Goal: Task Accomplishment & Management: Manage account settings

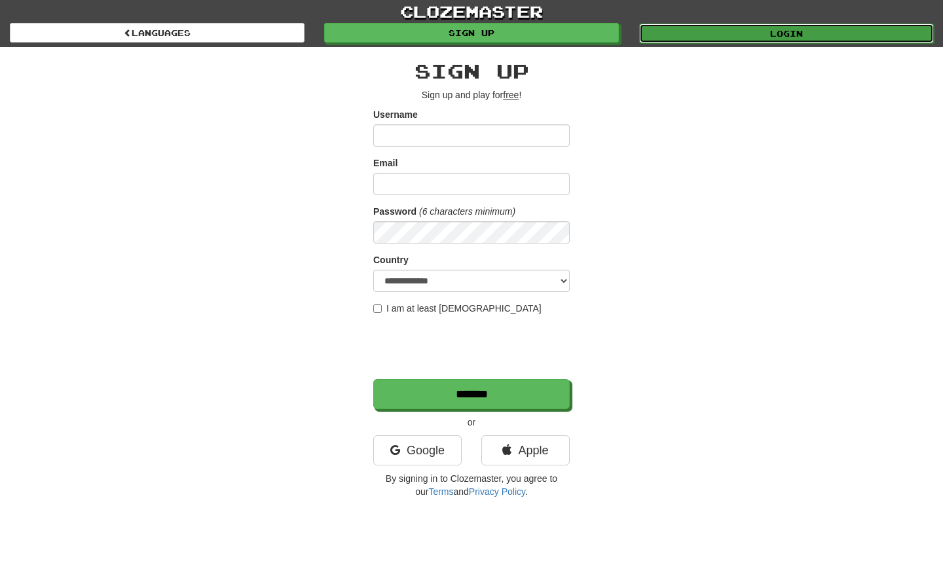
click at [825, 33] on link "Login" at bounding box center [786, 34] width 295 height 20
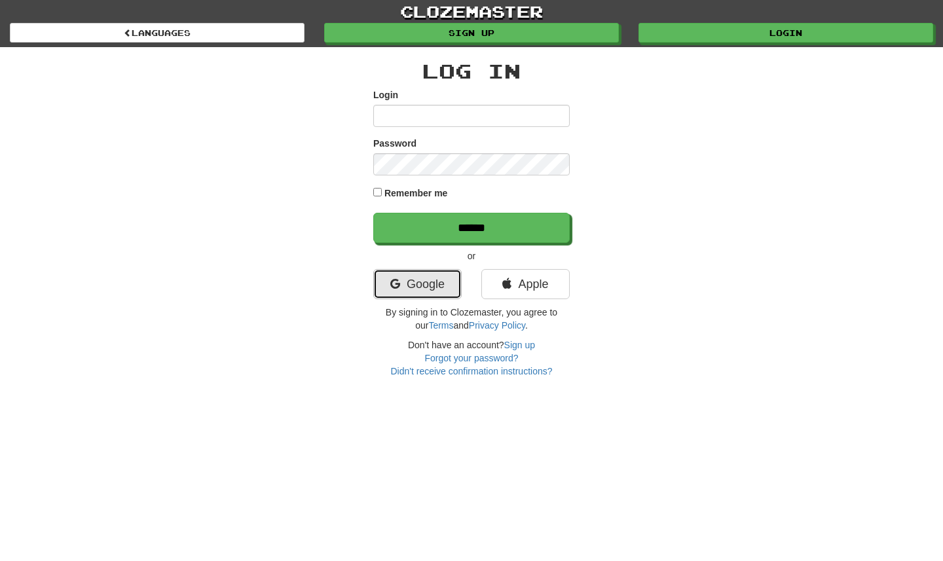
click at [437, 294] on link "Google" at bounding box center [417, 284] width 88 height 30
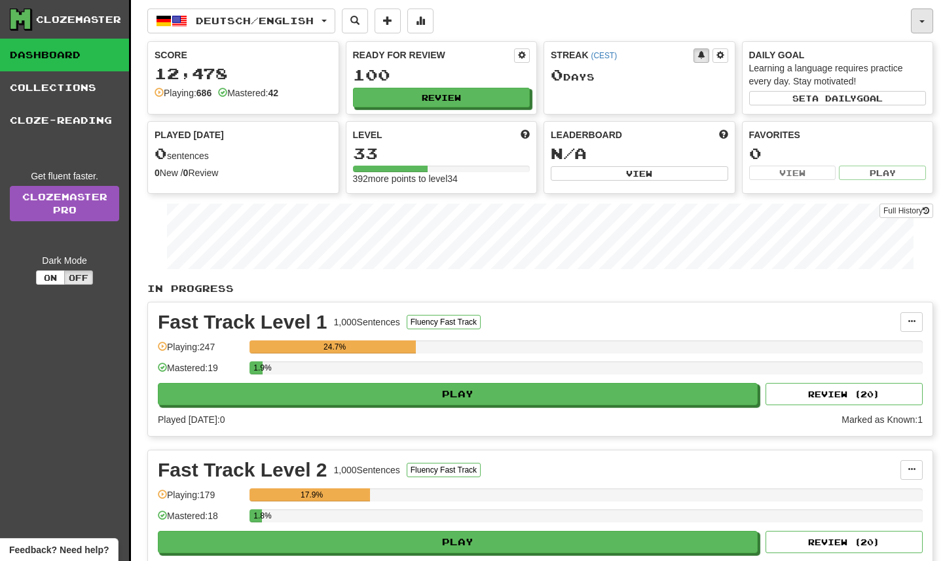
click at [926, 31] on button "button" at bounding box center [922, 21] width 22 height 25
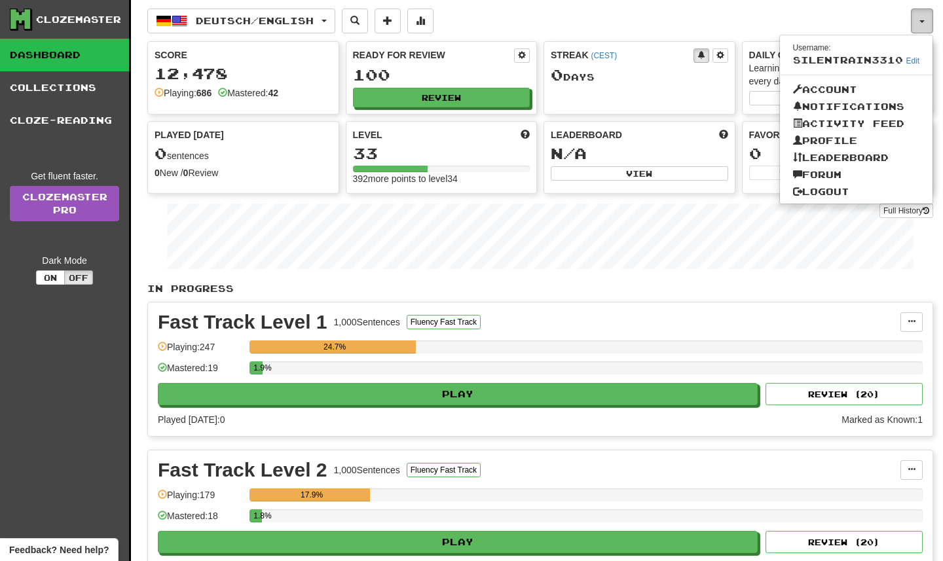
click at [926, 31] on button "button" at bounding box center [922, 21] width 22 height 25
click at [624, 324] on div "Fast Track Level 1 1,000 Sentences Fluency Fast Track" at bounding box center [529, 322] width 743 height 20
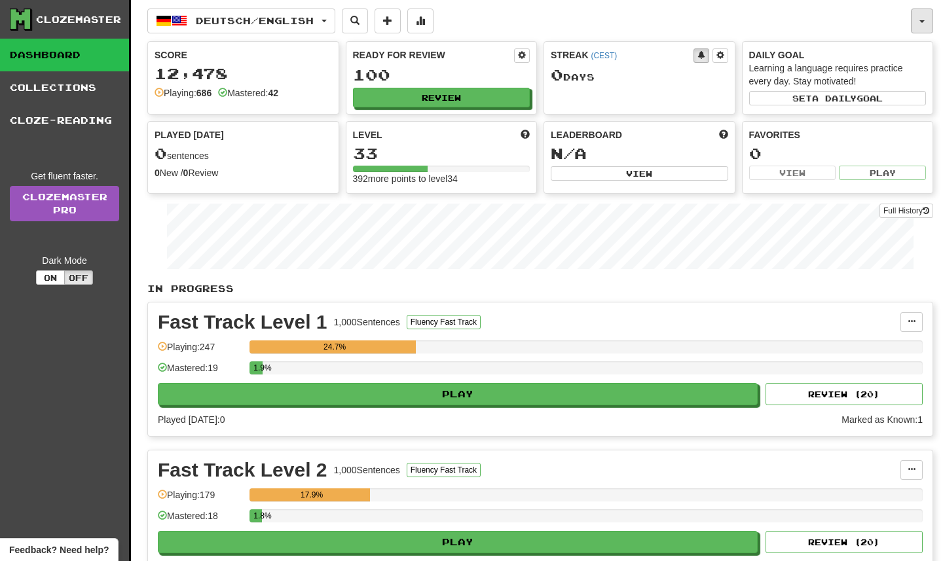
click at [931, 26] on button "button" at bounding box center [922, 21] width 22 height 25
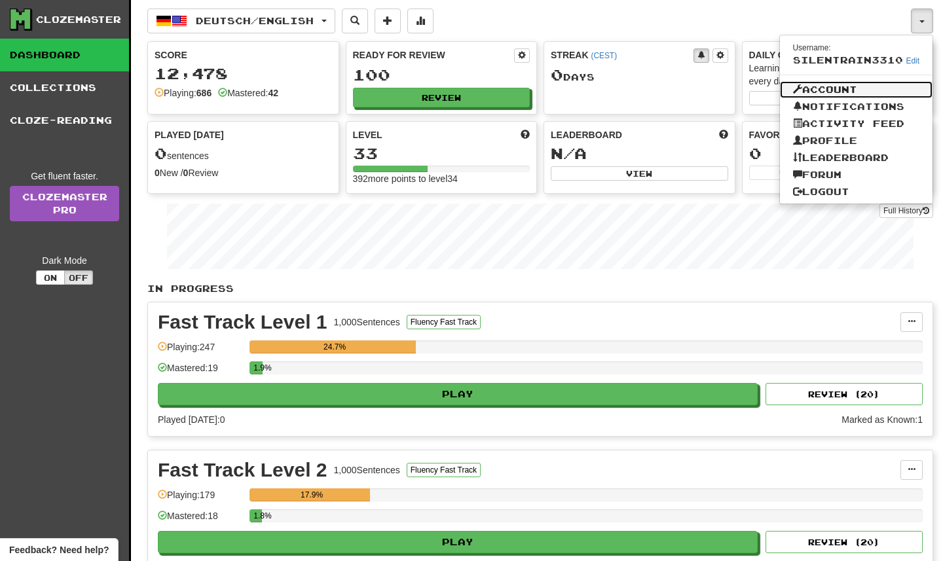
click at [886, 92] on link "Account" at bounding box center [856, 89] width 153 height 17
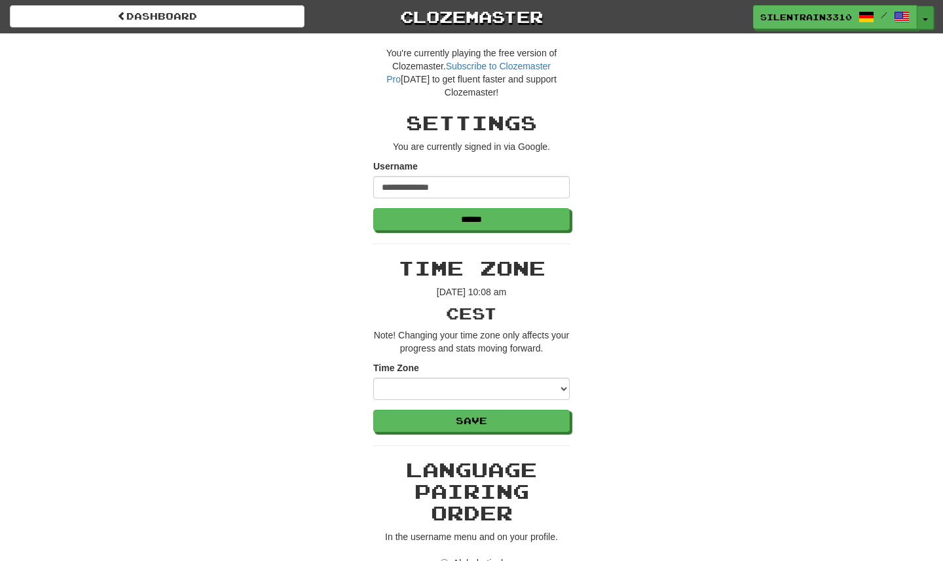
click at [922, 12] on button "Toggle Dropdown" at bounding box center [925, 18] width 17 height 24
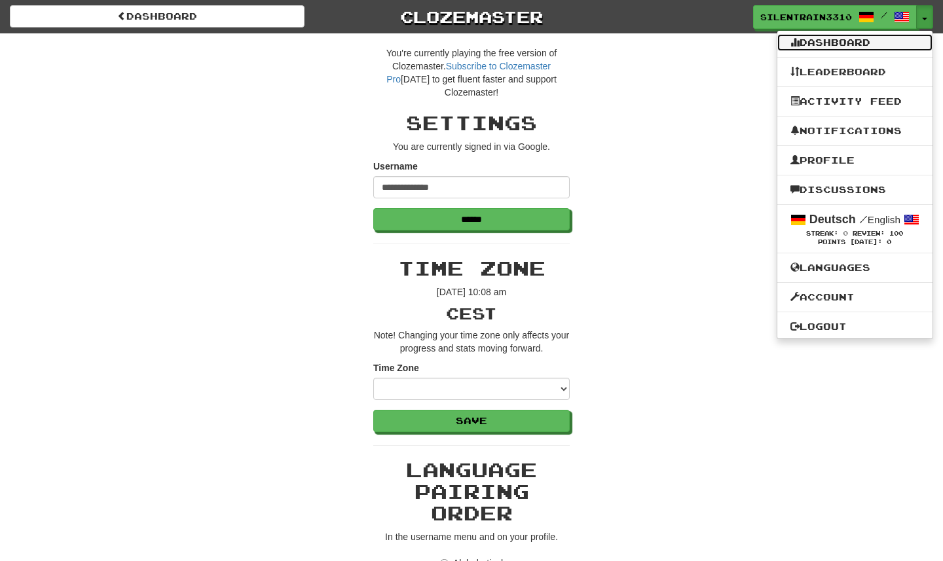
click at [871, 46] on link "Dashboard" at bounding box center [855, 42] width 155 height 17
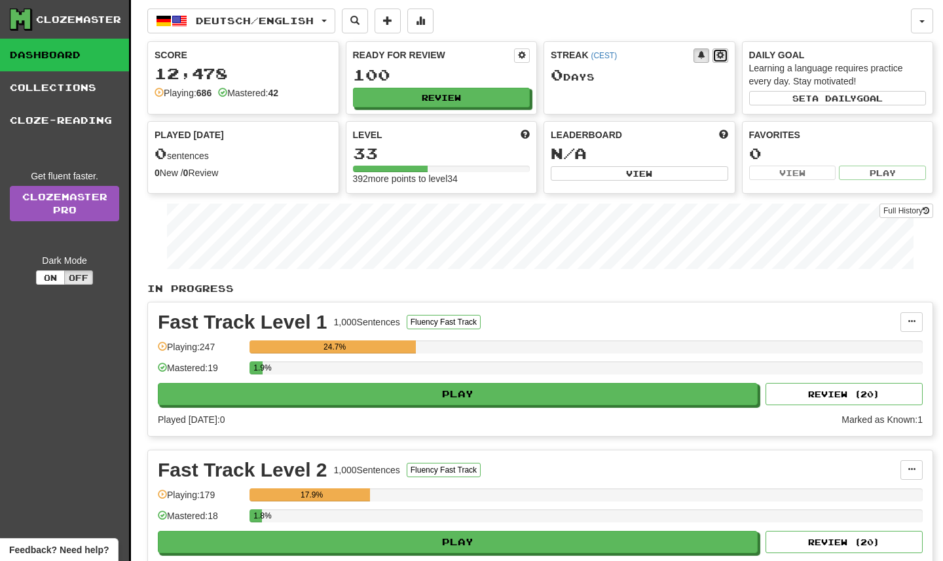
click at [722, 55] on span at bounding box center [721, 55] width 8 height 8
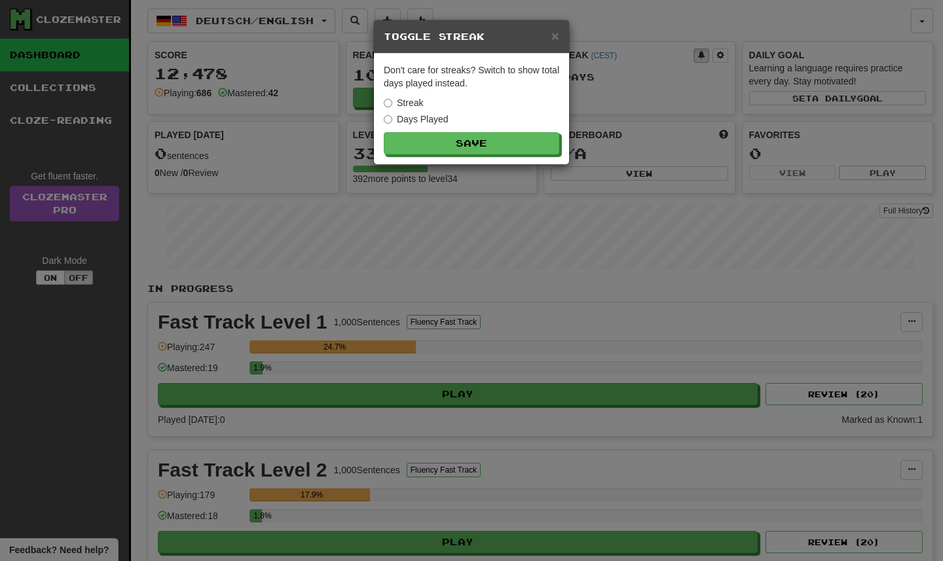
click at [611, 81] on div "× Toggle Streak Don't care for streaks? Switch to show total days played instea…" at bounding box center [471, 280] width 943 height 561
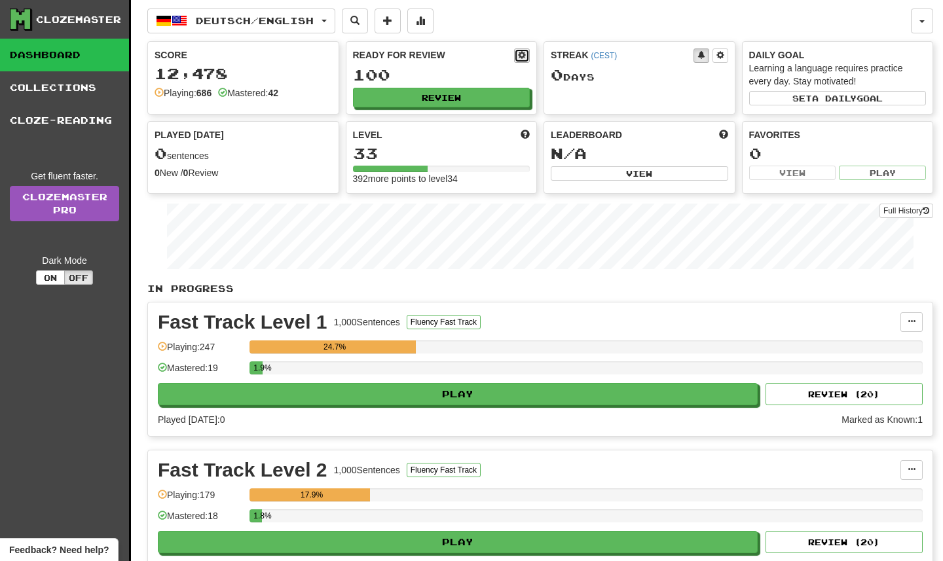
click at [526, 54] on button at bounding box center [522, 55] width 16 height 14
select select "*"
select select "**"
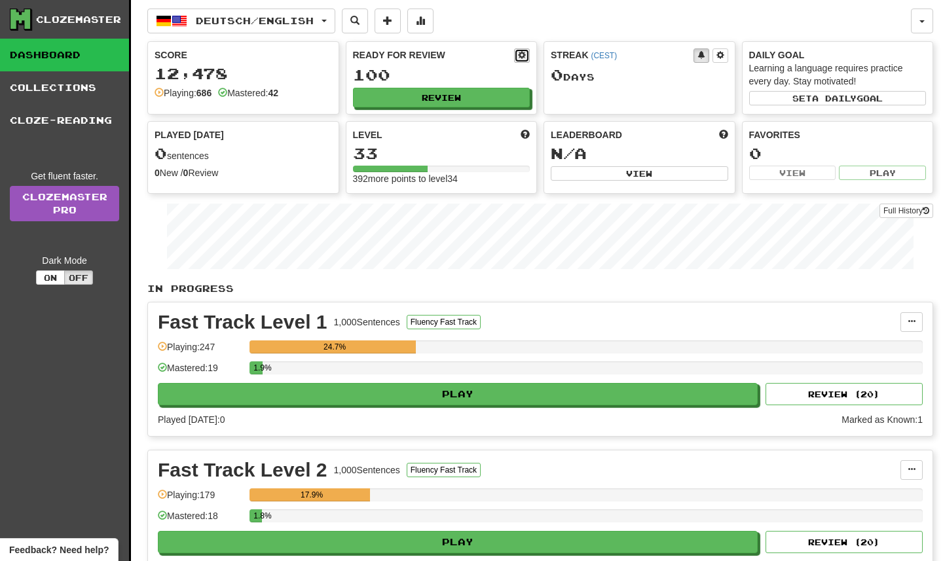
select select "***"
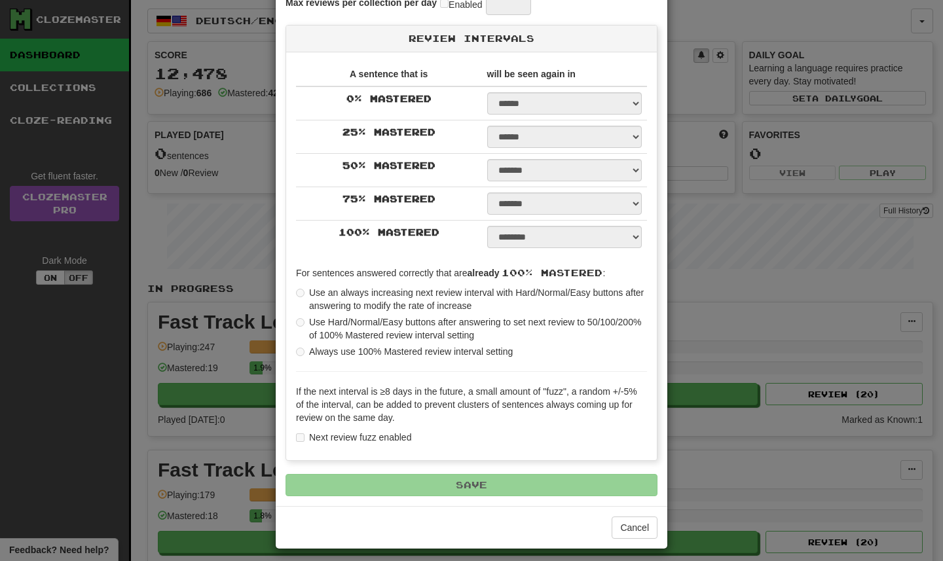
scroll to position [278, 0]
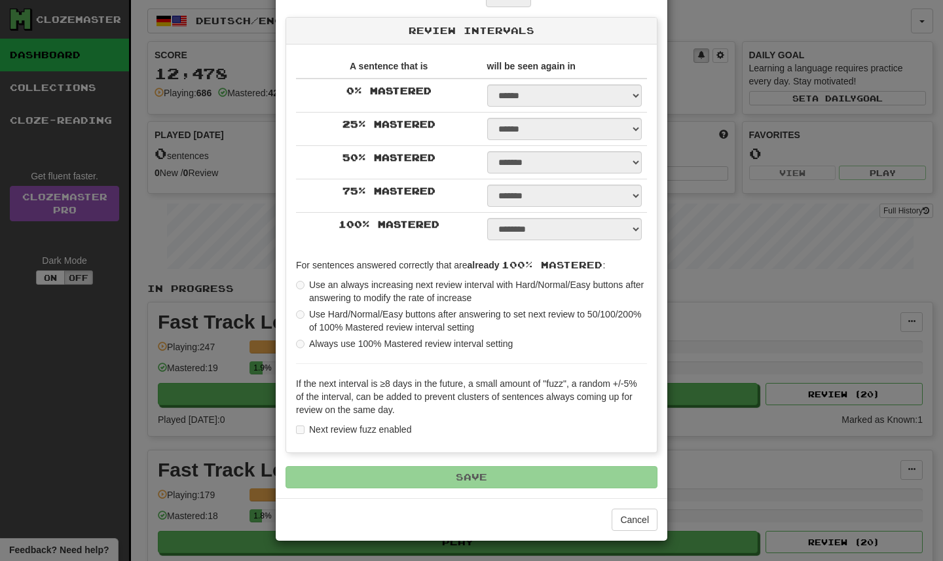
click at [698, 274] on div "**********" at bounding box center [471, 280] width 943 height 561
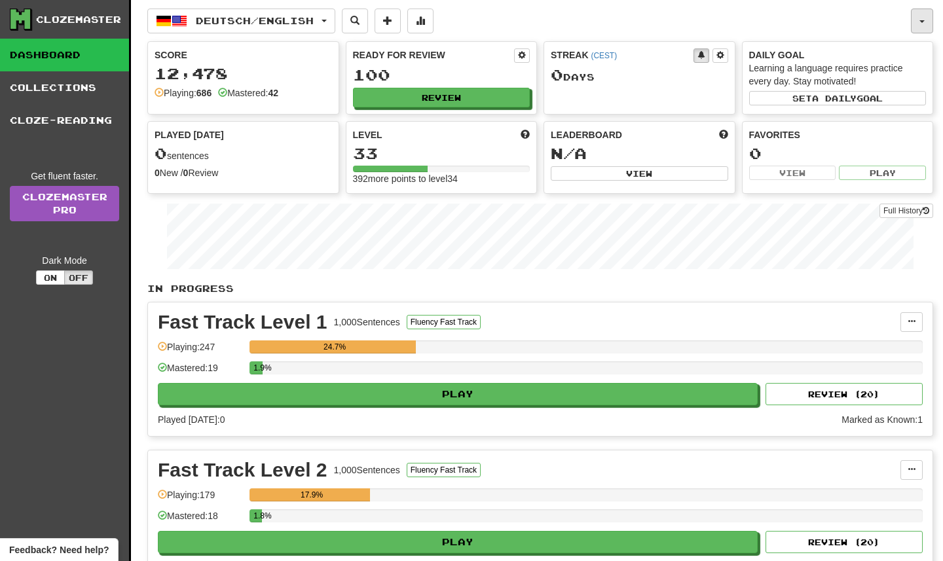
click at [925, 22] on button "button" at bounding box center [922, 21] width 22 height 25
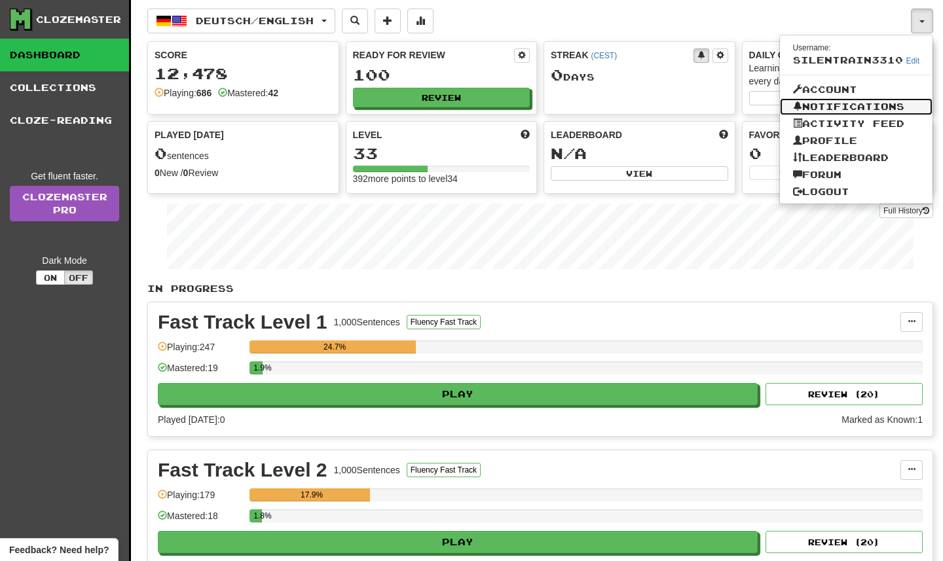
click at [882, 111] on link "Notifications" at bounding box center [856, 106] width 153 height 17
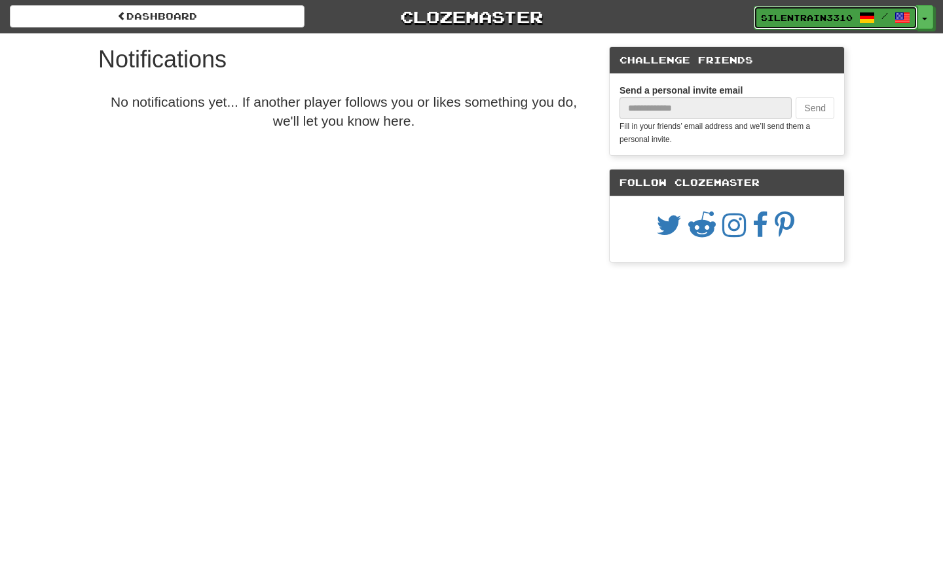
click at [882, 20] on span "/" at bounding box center [885, 15] width 7 height 9
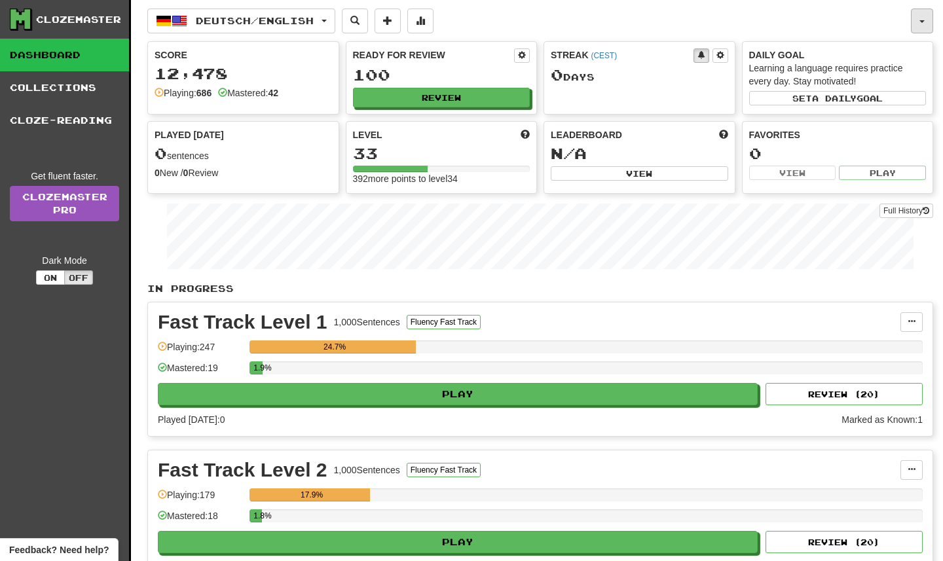
click at [926, 14] on button "button" at bounding box center [922, 21] width 22 height 25
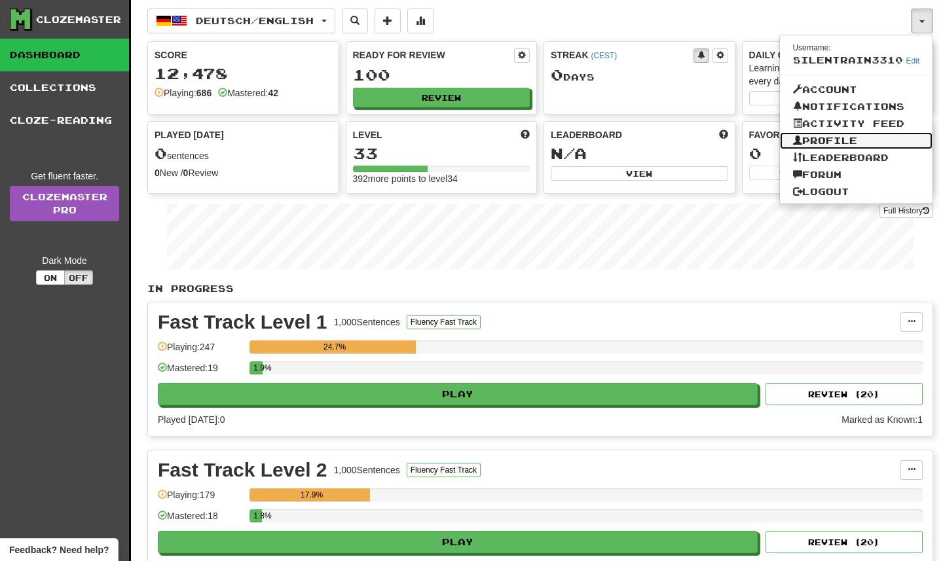
click at [879, 146] on link "Profile" at bounding box center [856, 140] width 153 height 17
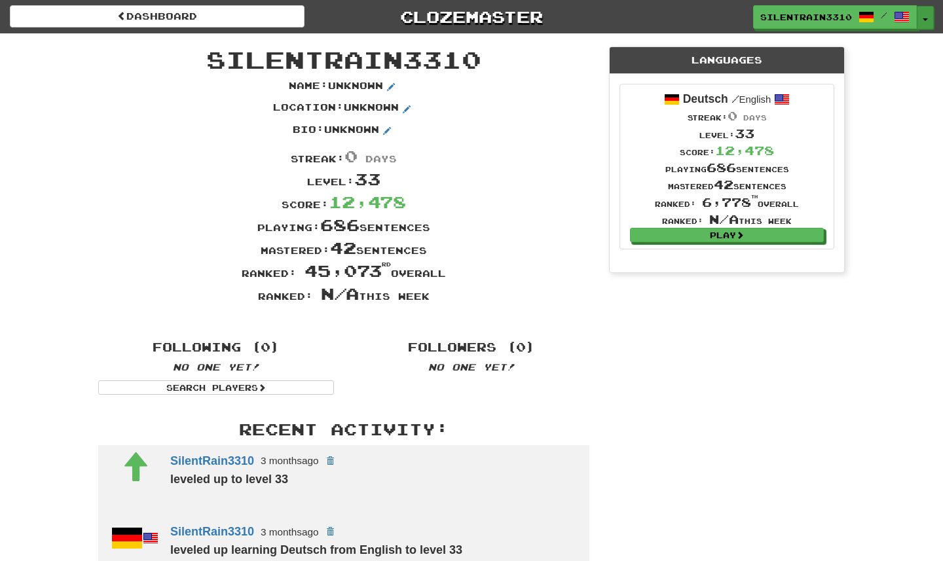
click at [924, 18] on span "button" at bounding box center [925, 19] width 5 height 3
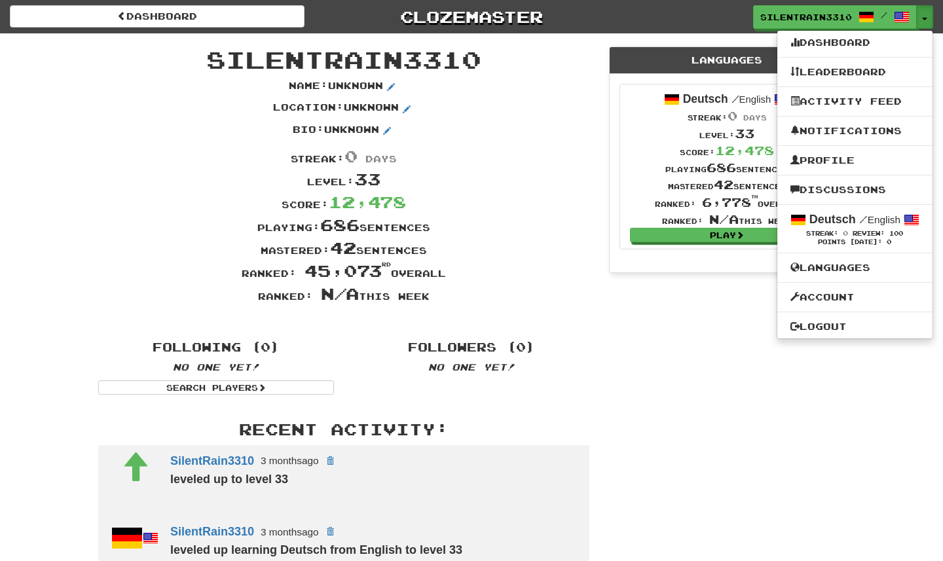
click at [511, 105] on div "Location : Unknown" at bounding box center [343, 112] width 511 height 22
